Goal: Transaction & Acquisition: Purchase product/service

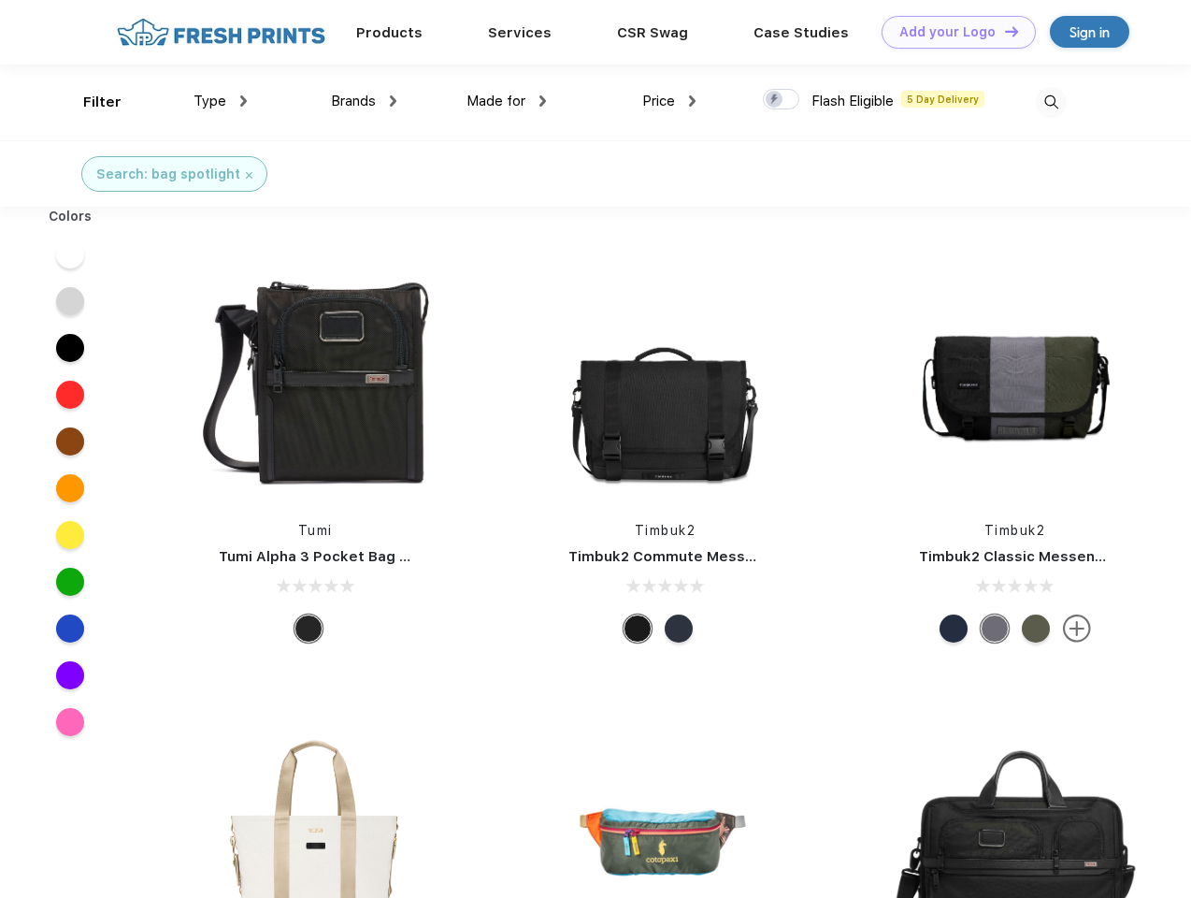
scroll to position [1, 0]
click at [952, 32] on link "Add your Logo Design Tool" at bounding box center [959, 32] width 154 height 33
click at [0, 0] on div "Design Tool" at bounding box center [0, 0] width 0 height 0
click at [1003, 31] on link "Add your Logo Design Tool" at bounding box center [959, 32] width 154 height 33
click at [90, 102] on div "Filter" at bounding box center [102, 103] width 38 height 22
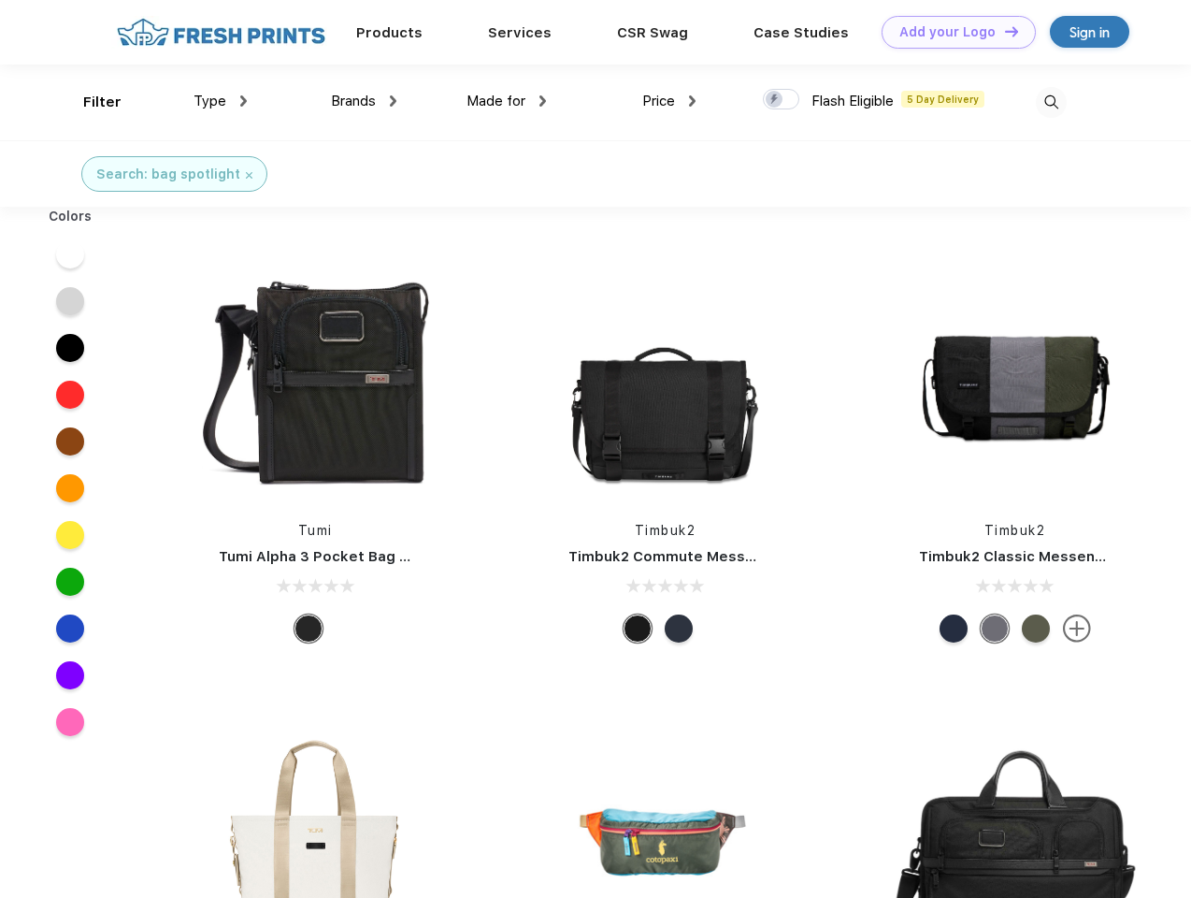
click at [221, 101] on span "Type" at bounding box center [210, 101] width 33 height 17
click at [364, 101] on span "Brands" at bounding box center [353, 101] width 45 height 17
click at [507, 101] on span "Made for" at bounding box center [496, 101] width 59 height 17
click at [669, 101] on span "Price" at bounding box center [658, 101] width 33 height 17
click at [782, 100] on div at bounding box center [781, 99] width 36 height 21
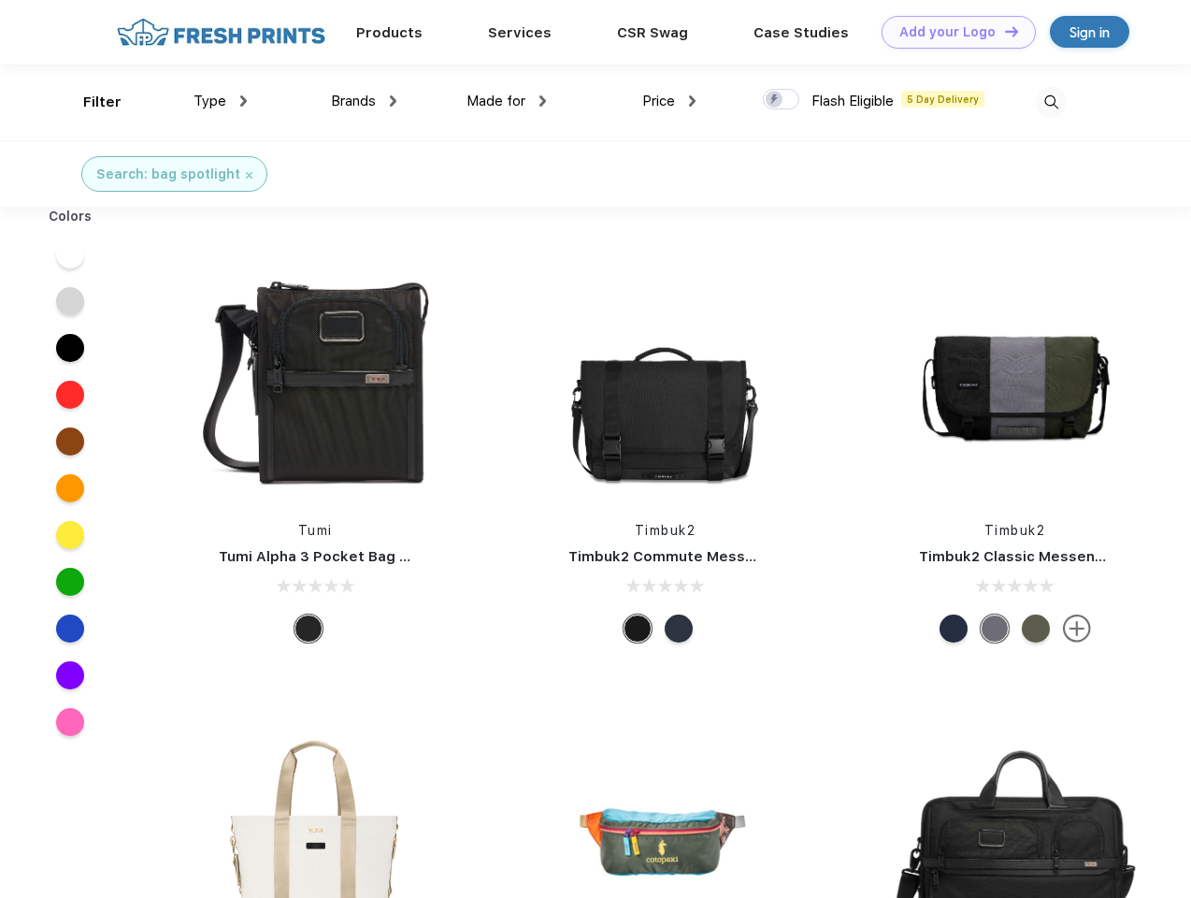
click at [775, 100] on input "checkbox" at bounding box center [769, 94] width 12 height 12
click at [1051, 102] on img at bounding box center [1051, 102] width 31 height 31
